Goal: Complete application form

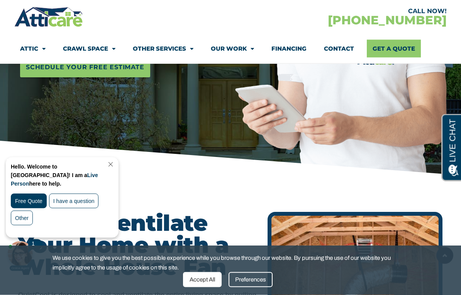
scroll to position [204, 0]
click at [115, 166] on link "Close Chat" at bounding box center [110, 164] width 10 height 6
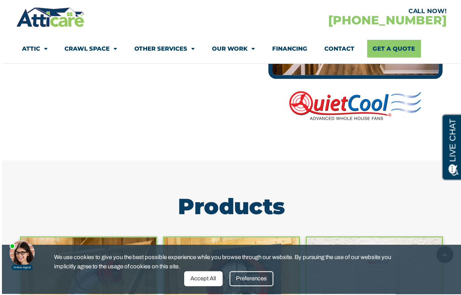
scroll to position [614, 0]
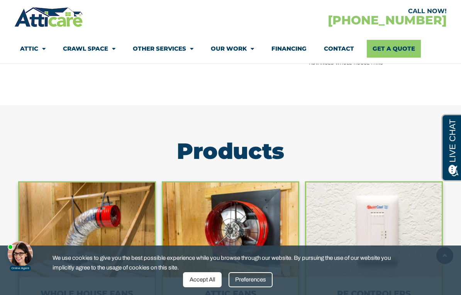
click at [340, 51] on link "Contact" at bounding box center [339, 49] width 30 height 18
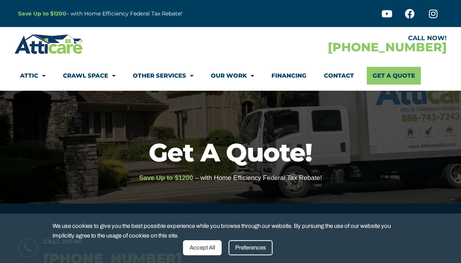
click at [403, 119] on div at bounding box center [230, 147] width 461 height 113
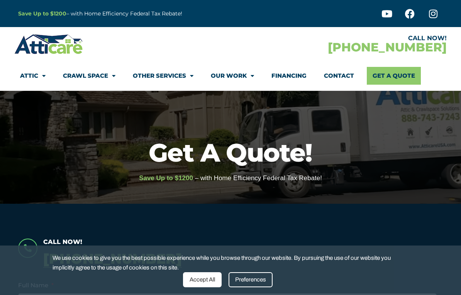
click at [390, 76] on link "Get A Quote" at bounding box center [394, 76] width 54 height 18
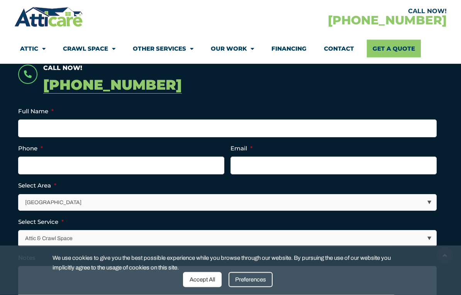
scroll to position [174, 0]
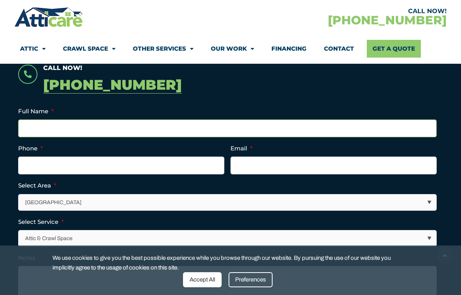
click at [99, 136] on input "Full Name *" at bounding box center [227, 128] width 419 height 18
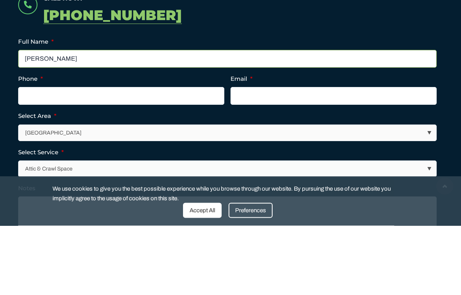
type input "John"
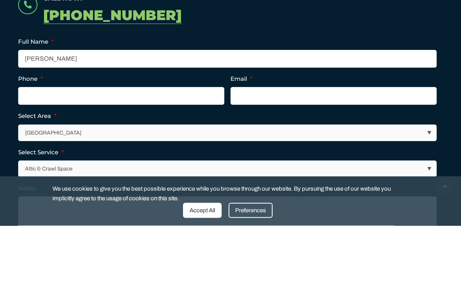
click at [143, 156] on input "Phone *" at bounding box center [121, 165] width 206 height 18
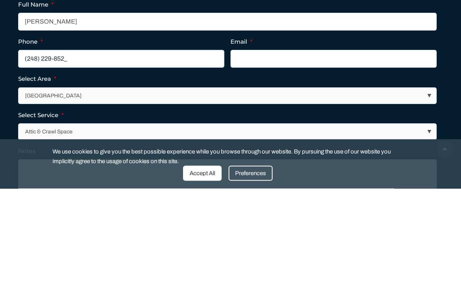
type input "(248) 229-8522"
click at [256, 156] on input "Email *" at bounding box center [334, 165] width 206 height 18
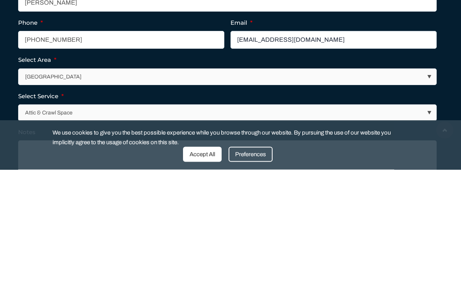
type input "trashpckr@gmail.com"
click at [260, 194] on select "Los Angeles Area San Francisco Bay Area New Jersey / New York Area Other Areas" at bounding box center [228, 202] width 418 height 16
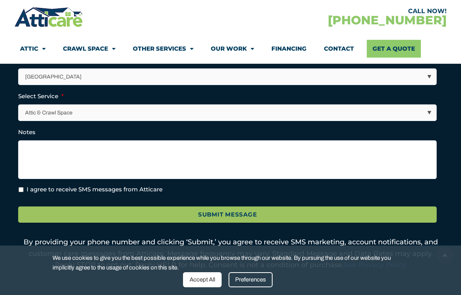
select select "Other Areas"
click at [188, 116] on select "Attic & Crawl Space Insulation Roofing Solar Energy Other Services" at bounding box center [228, 113] width 418 height 16
click at [426, 117] on select "Attic & Crawl Space Insulation Roofing Solar Energy Other Services" at bounding box center [228, 113] width 418 height 16
select select "Other Services"
click at [24, 189] on input "I agree to receive SMS messages from Atticare" at bounding box center [21, 189] width 5 height 5
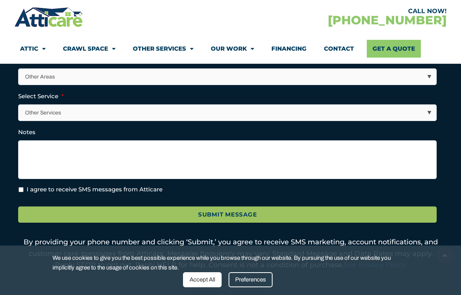
checkbox input "true"
click at [227, 215] on input "Submit Message" at bounding box center [227, 214] width 419 height 17
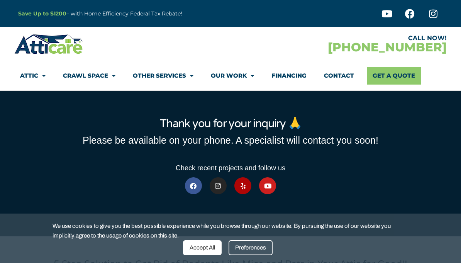
click at [240, 73] on link "Our Work" at bounding box center [232, 76] width 43 height 18
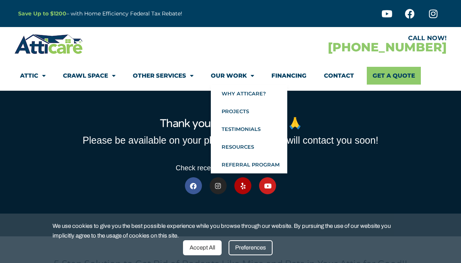
click at [263, 166] on link "Referral Program" at bounding box center [249, 165] width 76 height 18
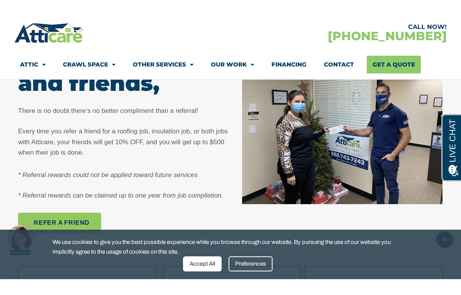
scroll to position [365, 0]
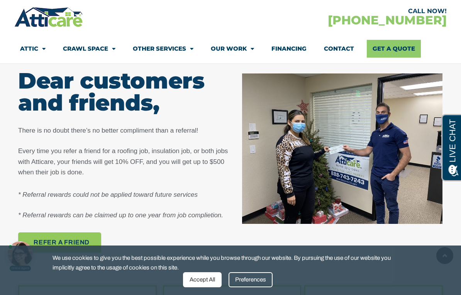
click at [338, 52] on link "Contact" at bounding box center [339, 49] width 30 height 18
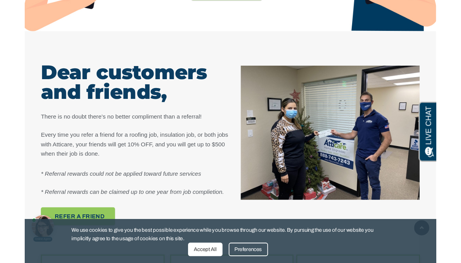
scroll to position [397, 0]
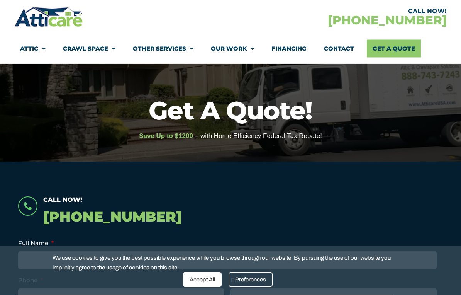
scroll to position [42, 0]
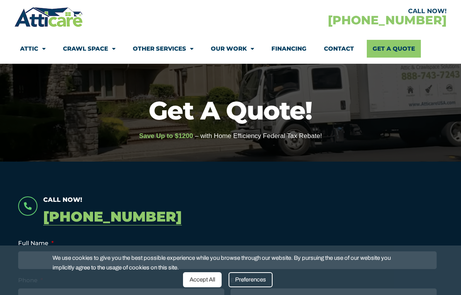
click at [338, 48] on link "Contact" at bounding box center [339, 49] width 30 height 18
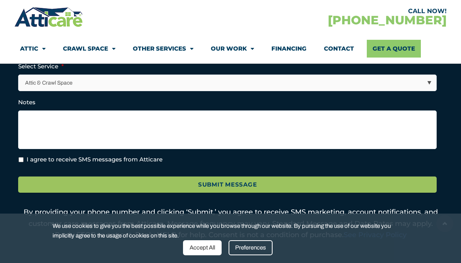
click at [238, 85] on select "Attic & Crawl Space Insulation Roofing Solar Energy Other Services" at bounding box center [228, 83] width 418 height 16
